Goal: Task Accomplishment & Management: Manage account settings

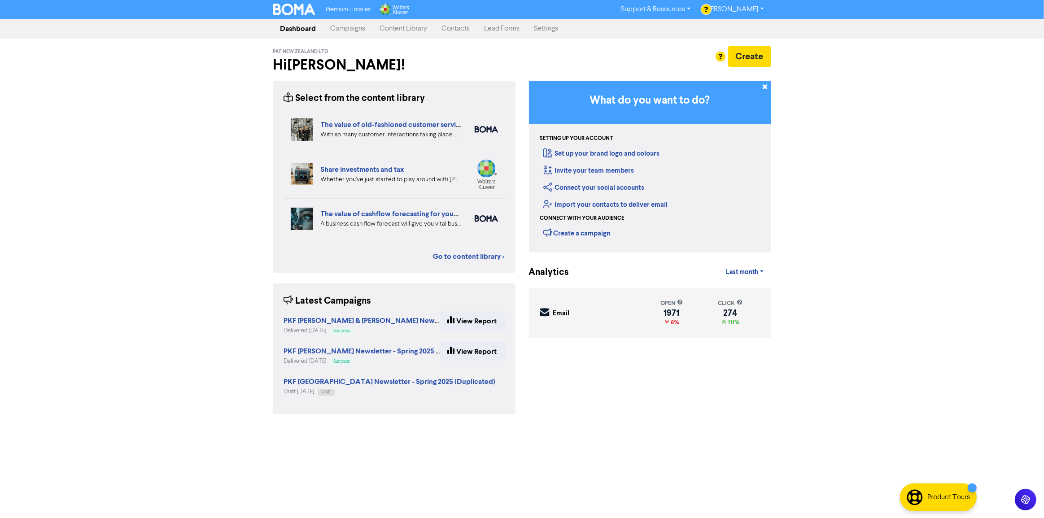
click at [350, 27] on link "Campaigns" at bounding box center [347, 29] width 49 height 18
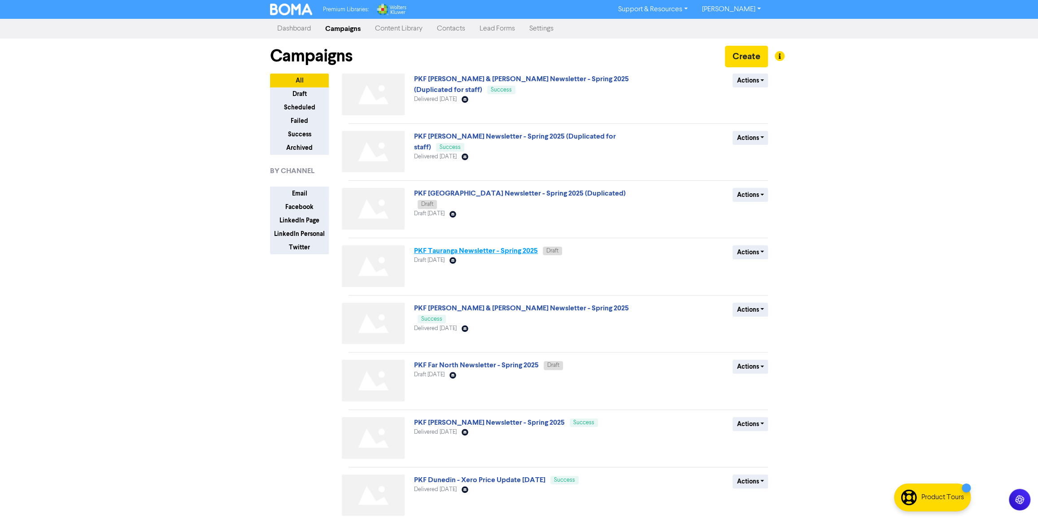
click at [489, 248] on link "PKF Tauranga Newsletter - Spring 2025" at bounding box center [476, 250] width 124 height 9
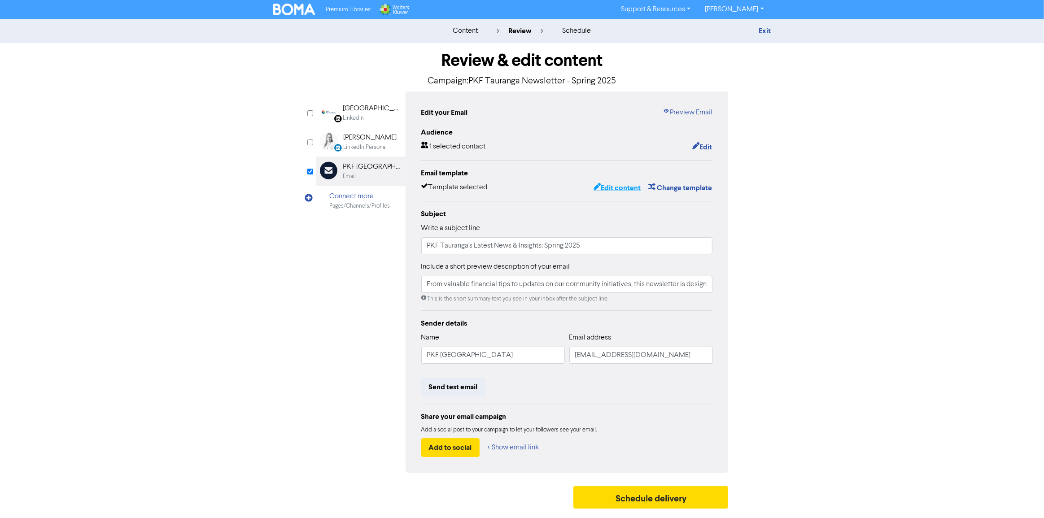
click at [616, 188] on button "Edit content" at bounding box center [617, 188] width 48 height 12
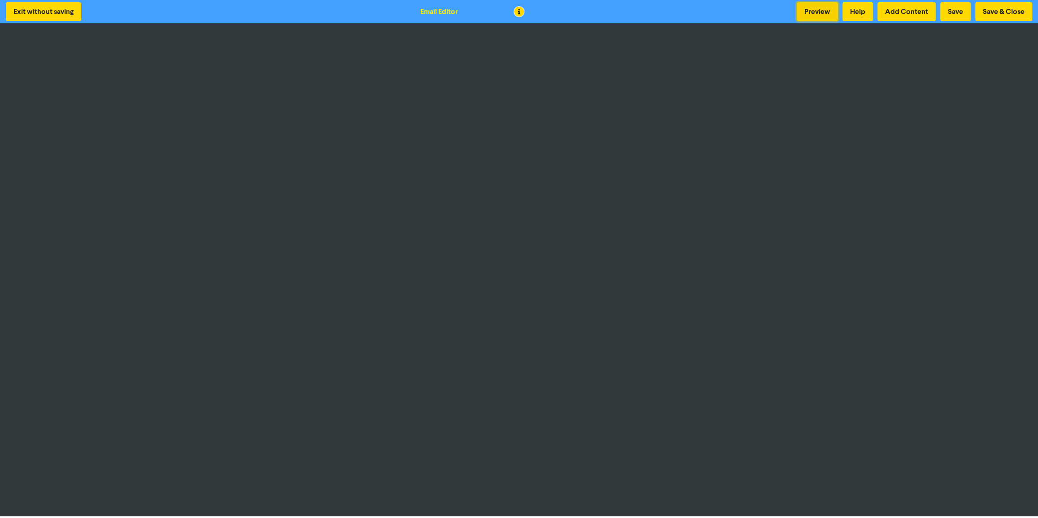
click at [833, 11] on button "Preview" at bounding box center [817, 11] width 41 height 19
click at [1000, 12] on button "Save & Close" at bounding box center [1003, 11] width 57 height 19
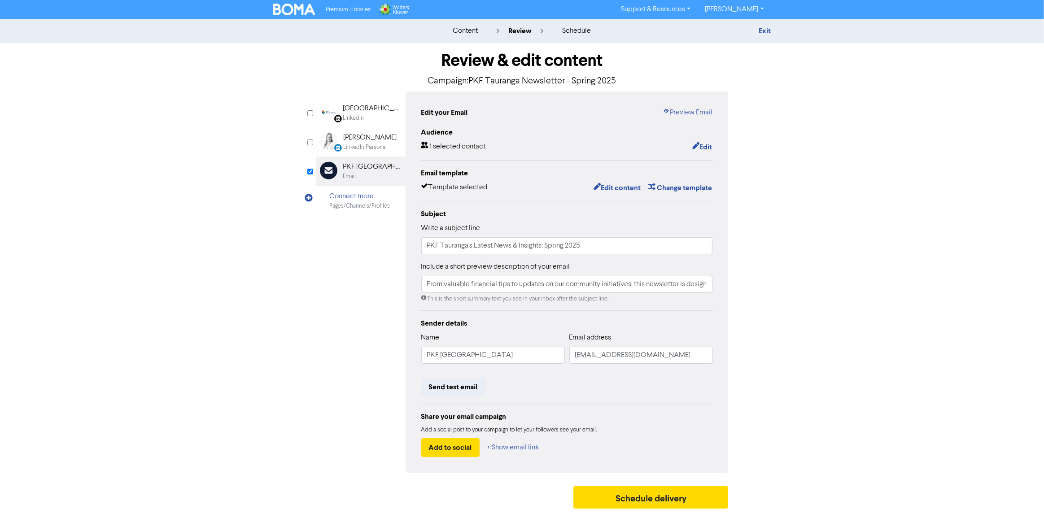
click at [309, 4] on img at bounding box center [294, 10] width 42 height 12
